Goal: Transaction & Acquisition: Book appointment/travel/reservation

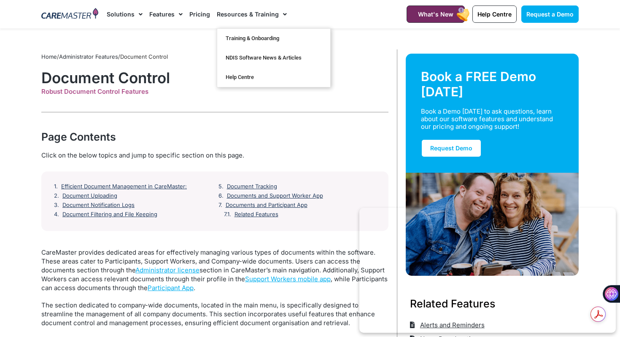
click at [200, 16] on link "Pricing" at bounding box center [200, 14] width 21 height 28
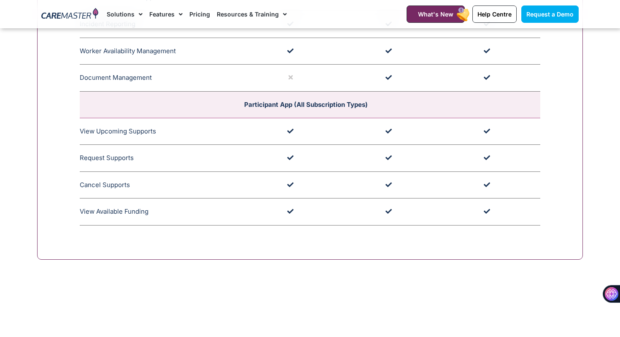
scroll to position [2431, 0]
